Goal: Check status: Check status

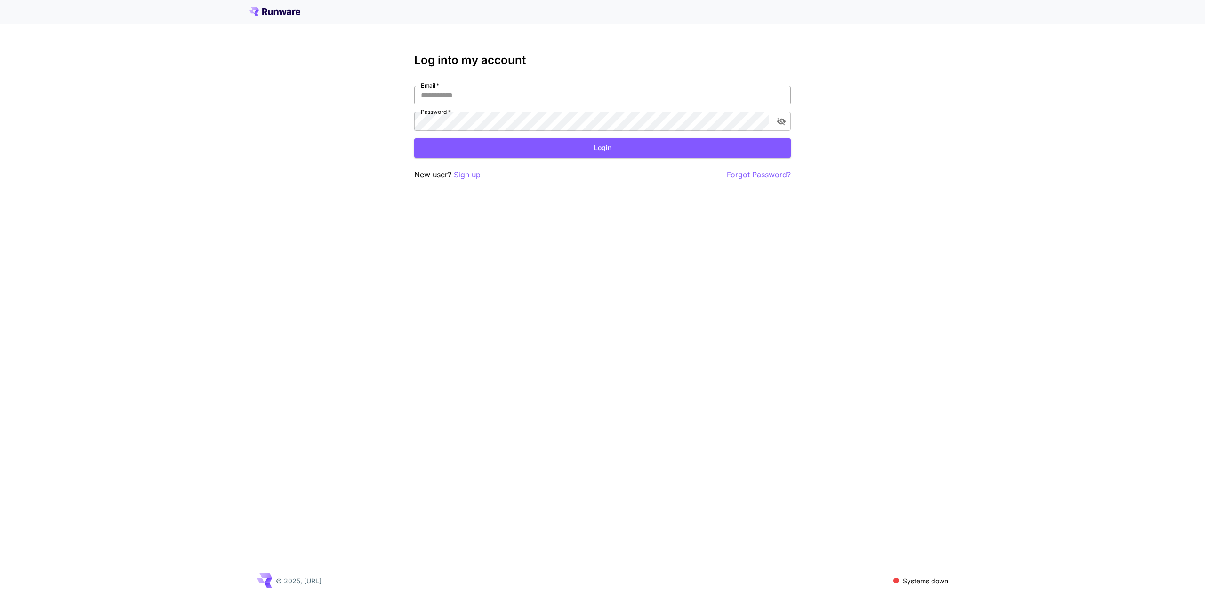
click at [557, 92] on input "Email   *" at bounding box center [602, 95] width 377 height 19
type input "**********"
click at [528, 151] on button "Login" at bounding box center [602, 147] width 377 height 19
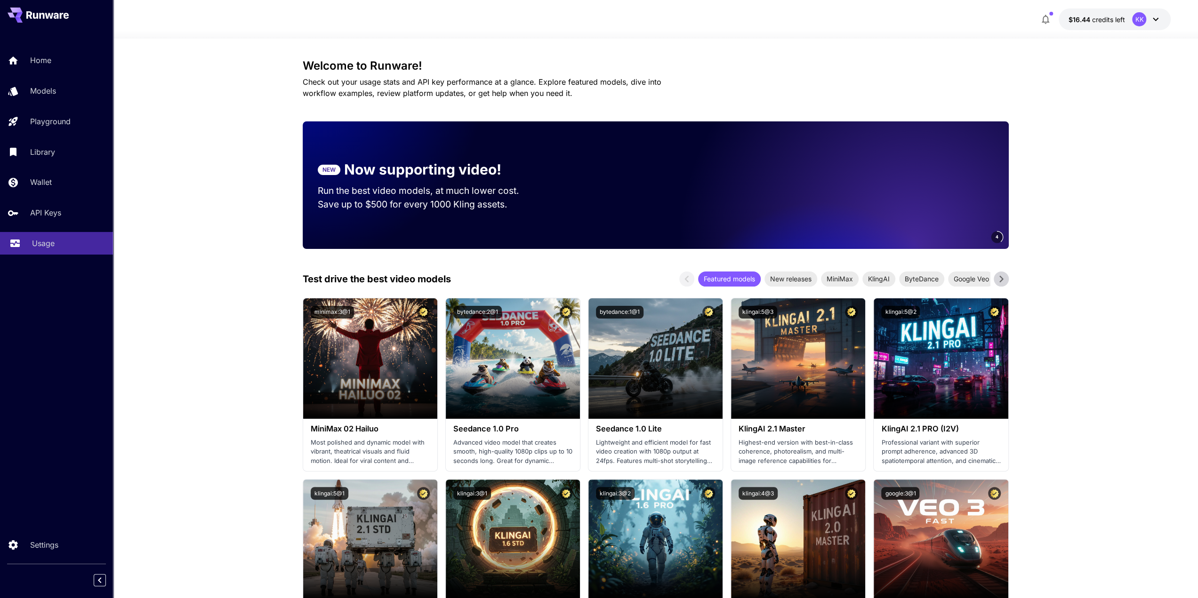
click at [70, 240] on div "Usage" at bounding box center [68, 243] width 73 height 11
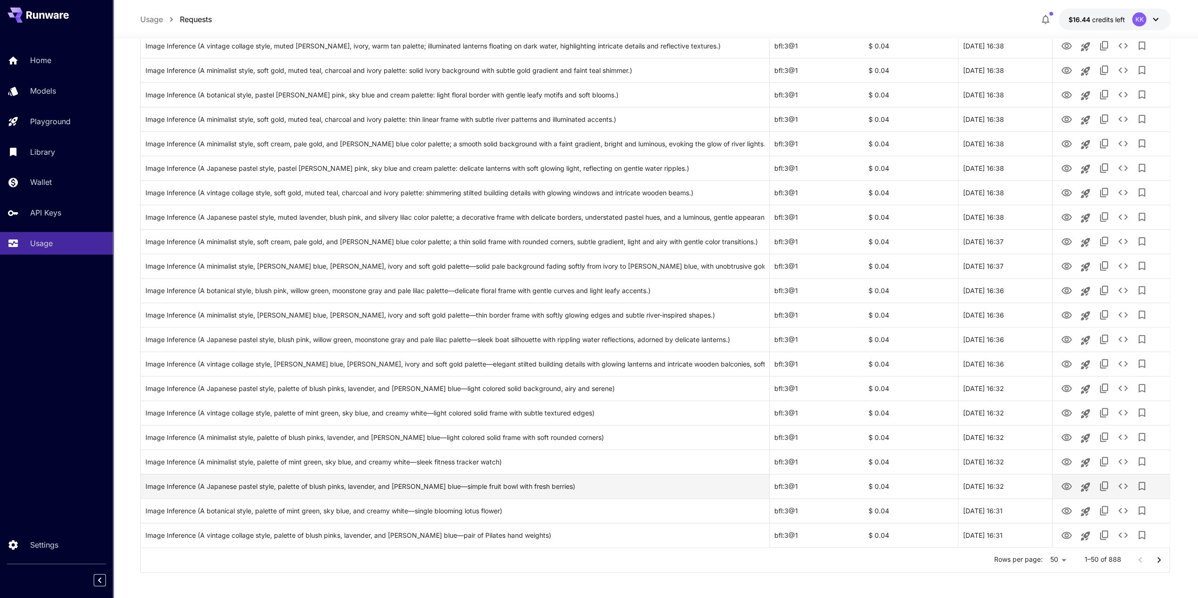
scroll to position [864, 0]
click at [1162, 556] on icon "Go to next page" at bounding box center [1159, 558] width 11 height 11
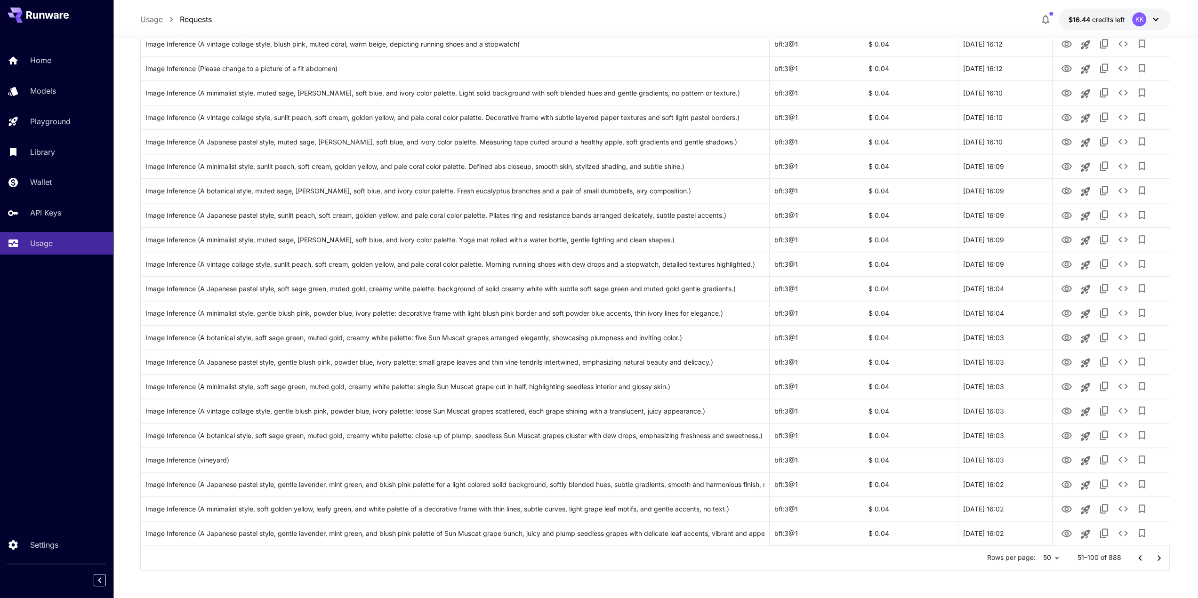
click at [1167, 557] on button "Go to next page" at bounding box center [1159, 558] width 19 height 19
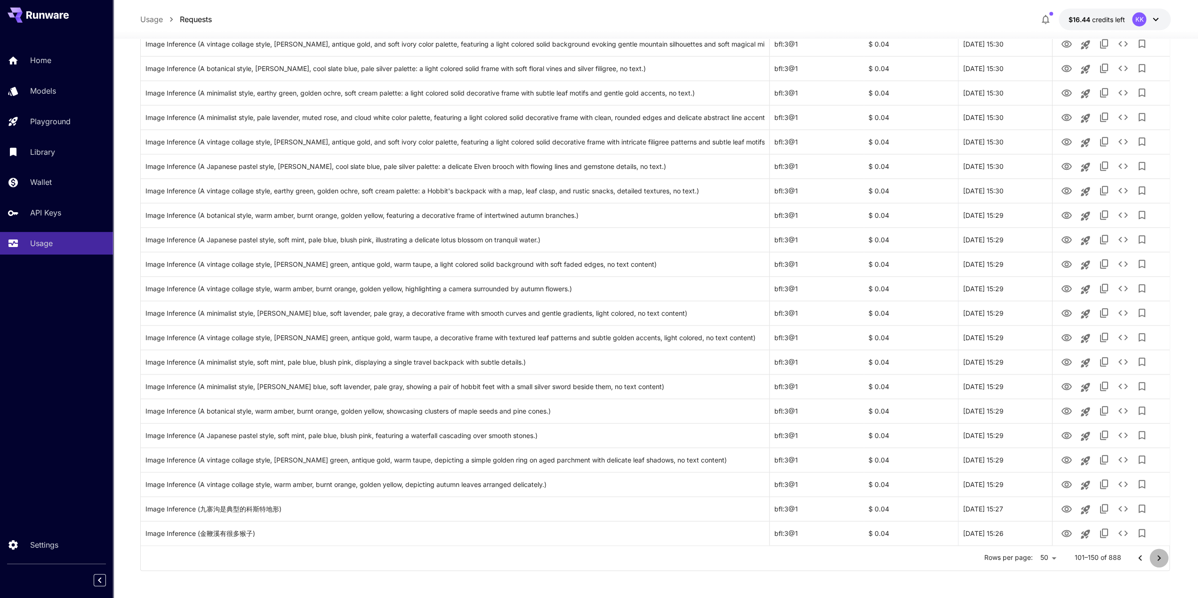
click at [1160, 563] on icon "Go to next page" at bounding box center [1159, 558] width 11 height 11
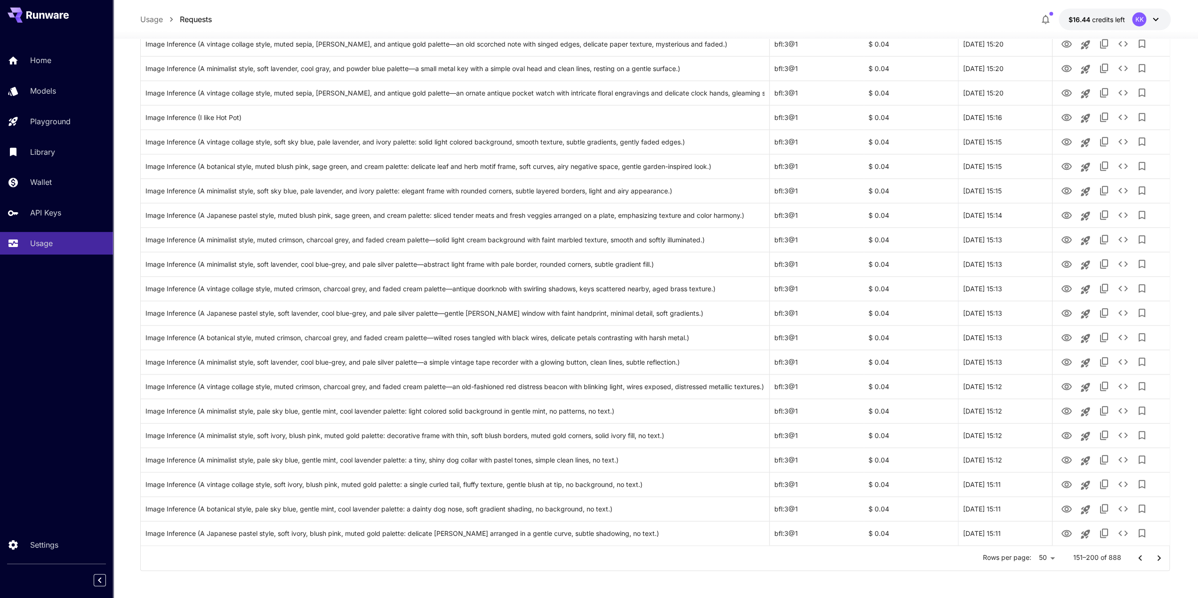
click at [1160, 563] on icon "Go to next page" at bounding box center [1159, 558] width 11 height 11
